Goal: Check status: Check status

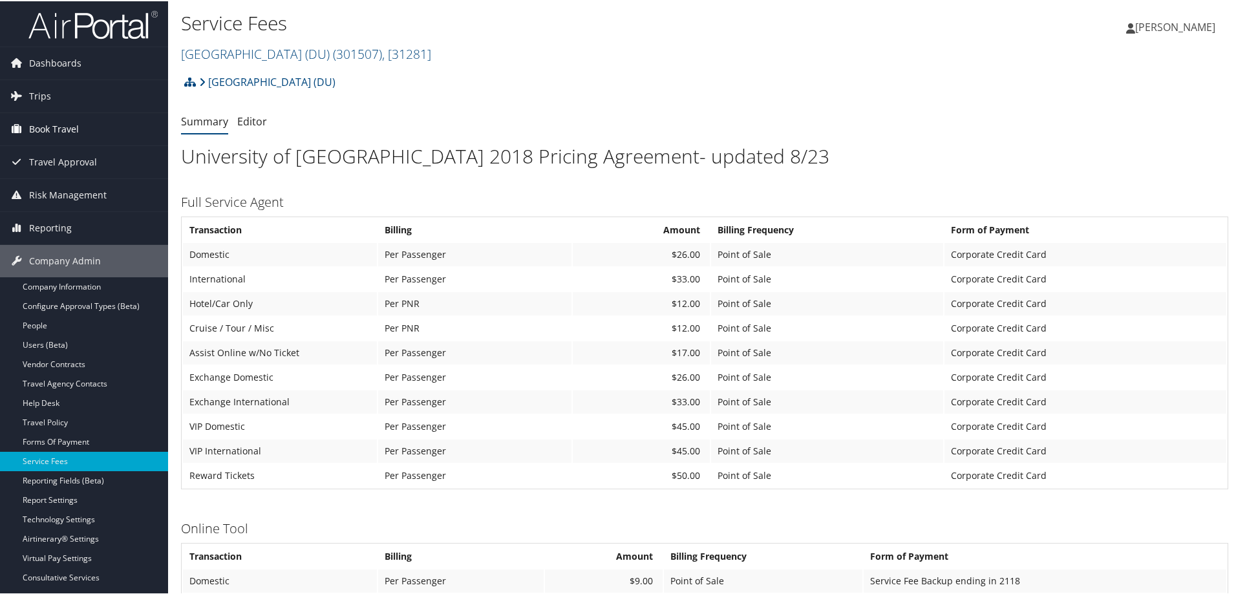
click at [50, 131] on span "Book Travel" at bounding box center [54, 128] width 50 height 32
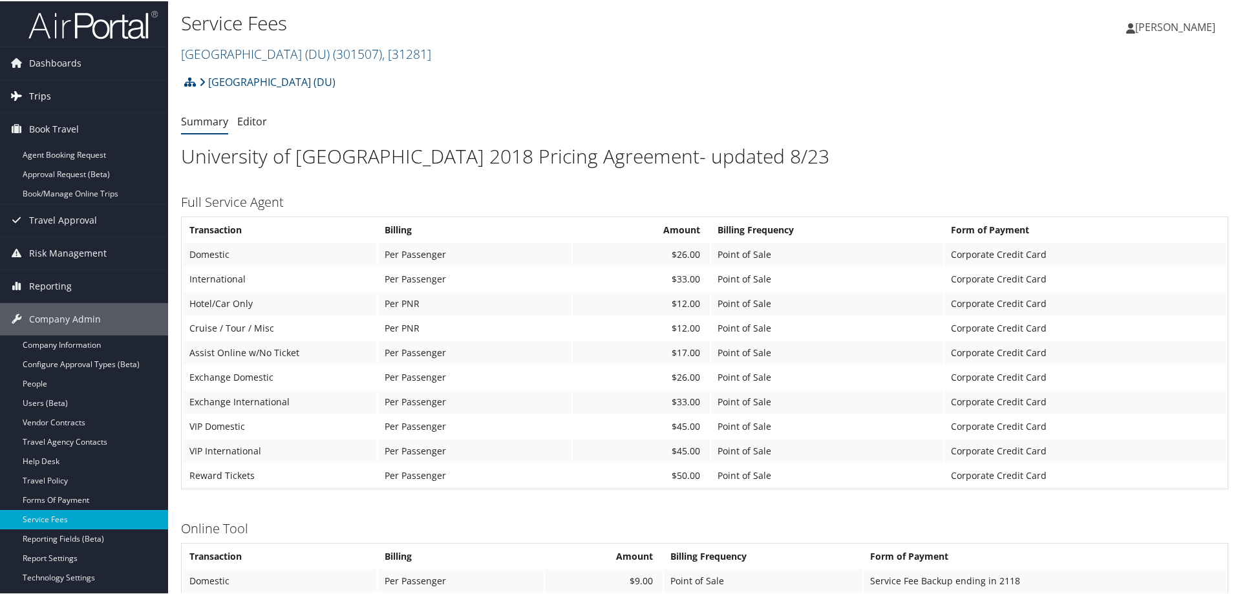
click at [67, 92] on link "Trips" at bounding box center [84, 95] width 168 height 32
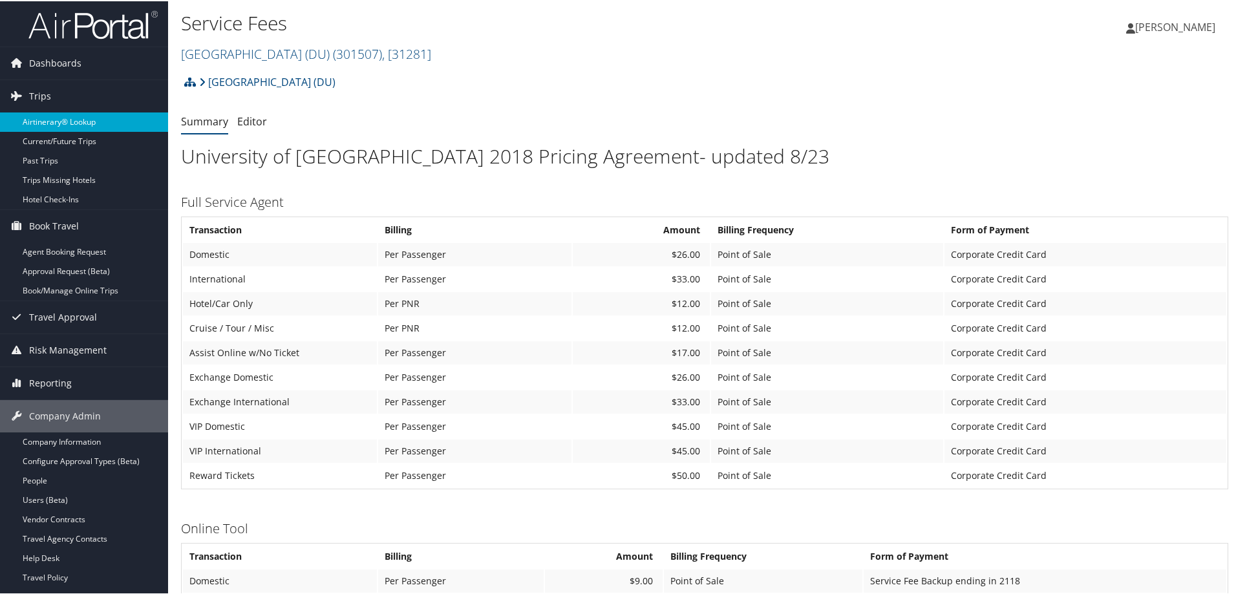
click at [69, 116] on link "Airtinerary® Lookup" at bounding box center [84, 120] width 168 height 19
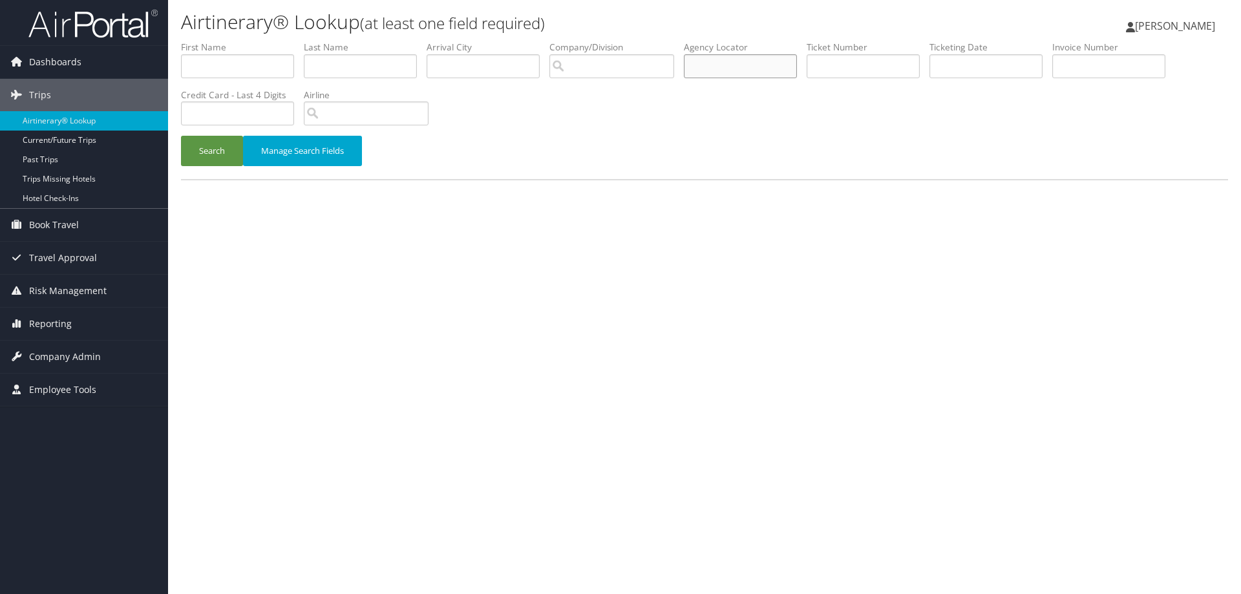
click at [732, 61] on input "text" at bounding box center [740, 66] width 113 height 24
paste input "DQ6CFY"
type input "DQ6CFY"
click at [212, 153] on button "Search" at bounding box center [212, 151] width 62 height 30
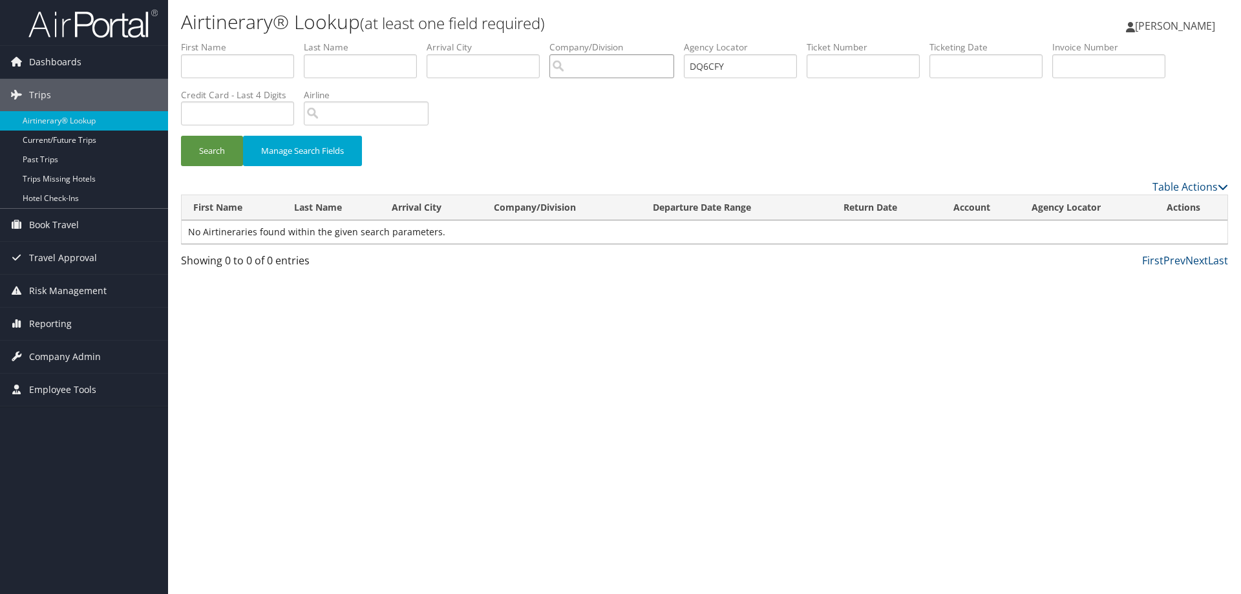
click at [586, 68] on input "search" at bounding box center [612, 66] width 125 height 24
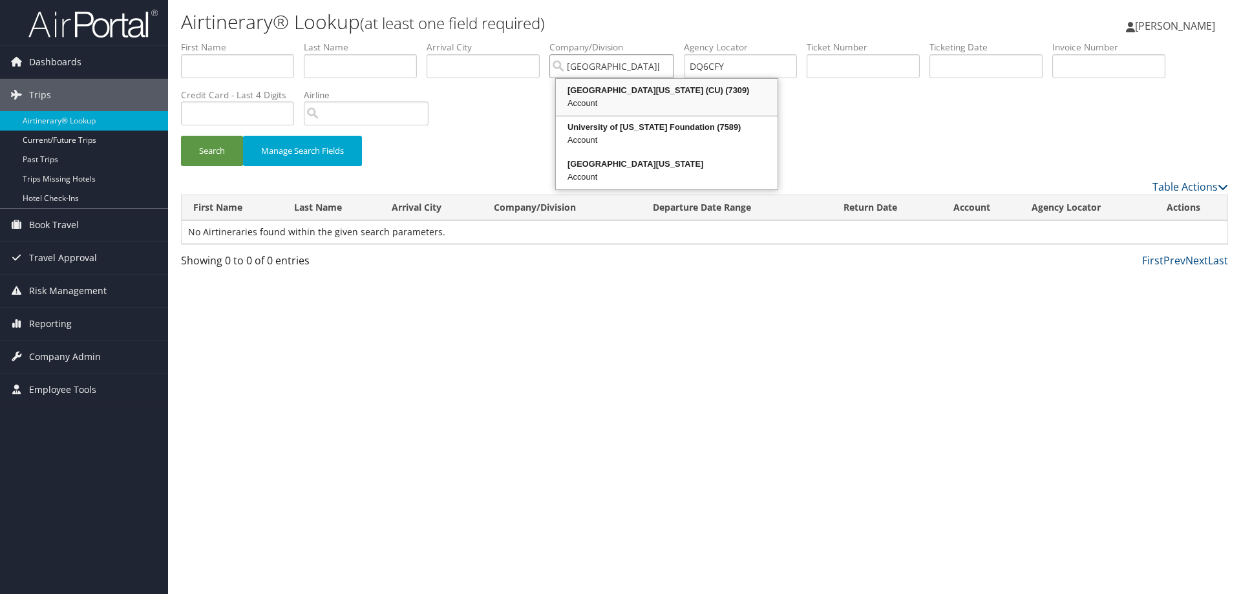
click at [672, 94] on div "University of Colorado (CU) (7309)" at bounding box center [667, 90] width 218 height 13
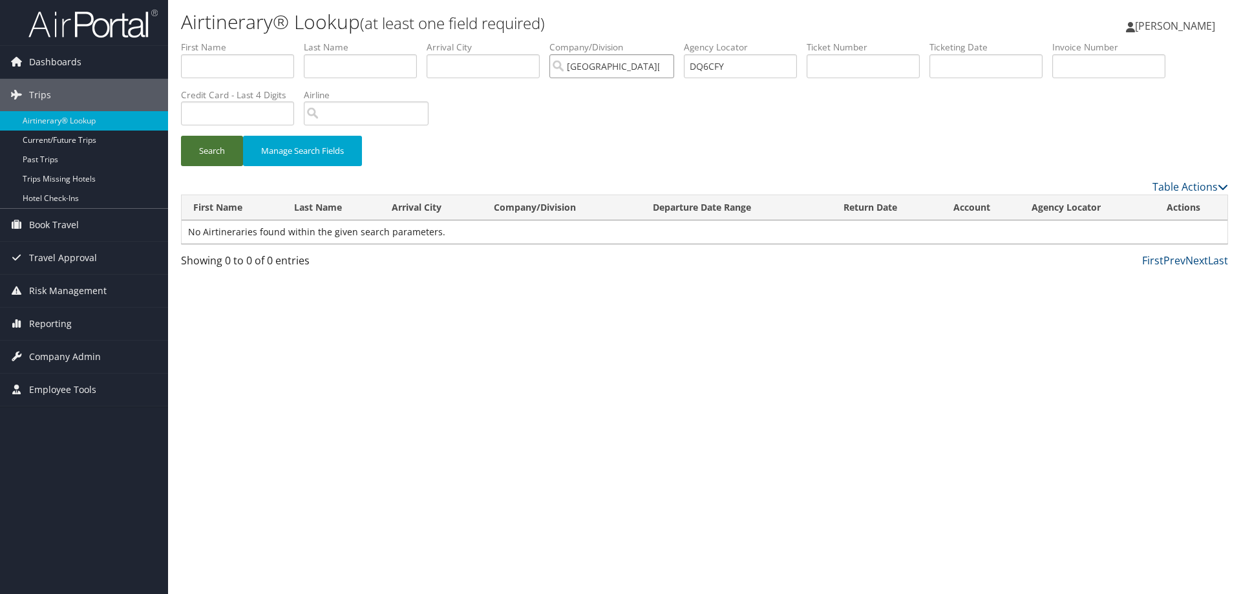
type input "[GEOGRAPHIC_DATA][US_STATE] (CU)"
click at [205, 149] on button "Search" at bounding box center [212, 151] width 62 height 30
click at [207, 153] on button "Search" at bounding box center [212, 151] width 62 height 30
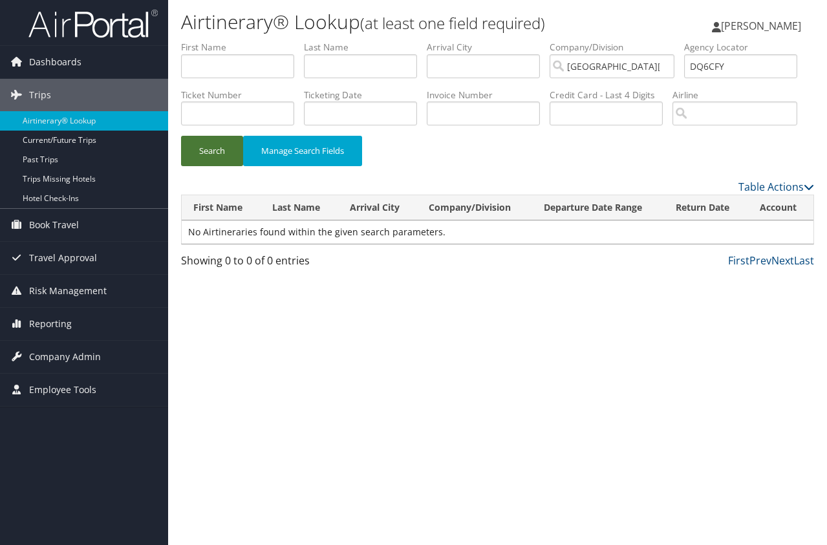
click at [213, 166] on button "Search" at bounding box center [212, 151] width 62 height 30
